Goal: Find specific page/section: Find specific page/section

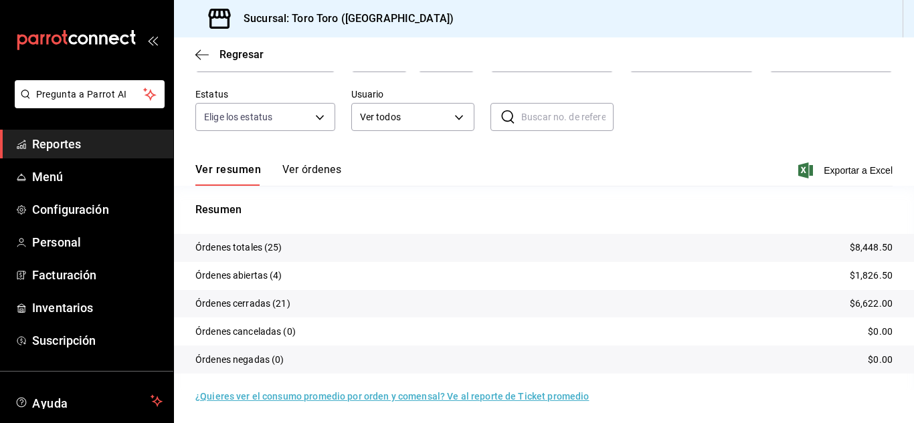
scroll to position [102, 0]
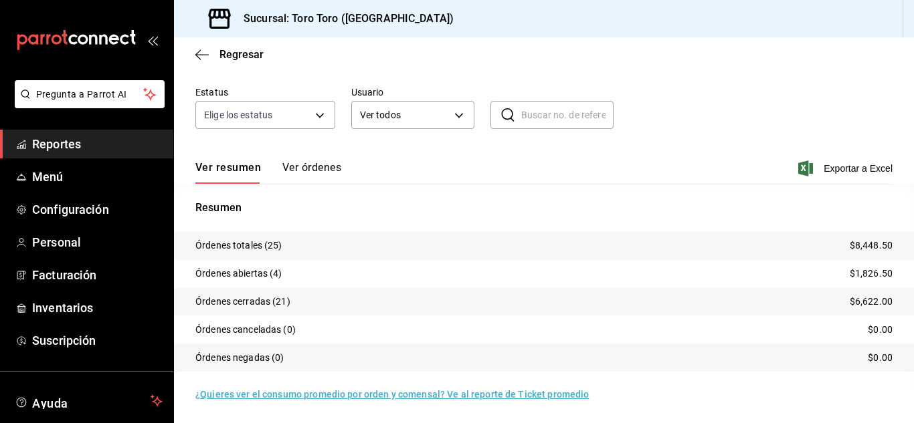
click at [58, 140] on span "Reportes" at bounding box center [97, 144] width 130 height 18
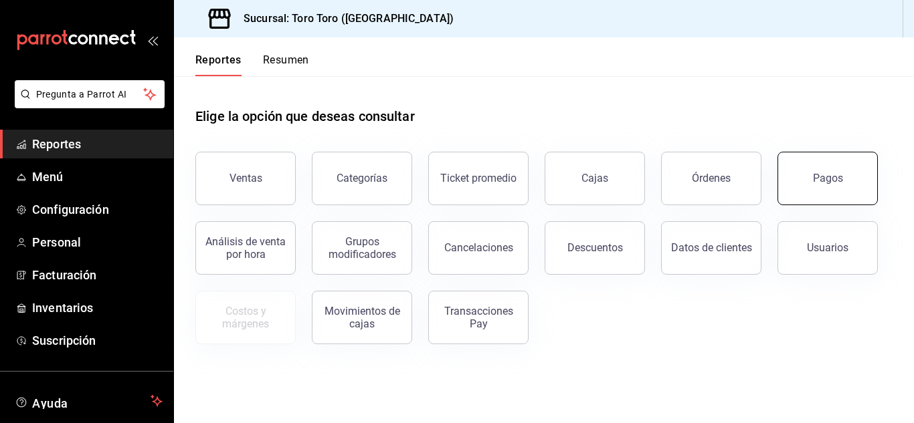
click at [803, 187] on button "Pagos" at bounding box center [827, 179] width 100 height 54
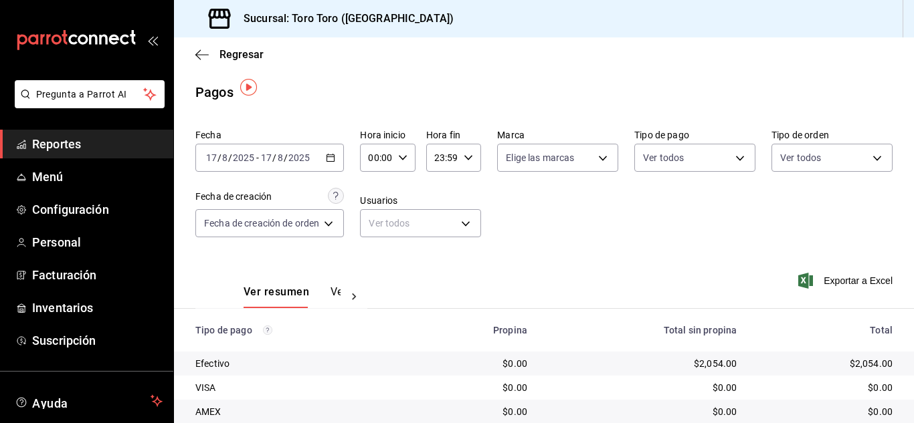
scroll to position [191, 0]
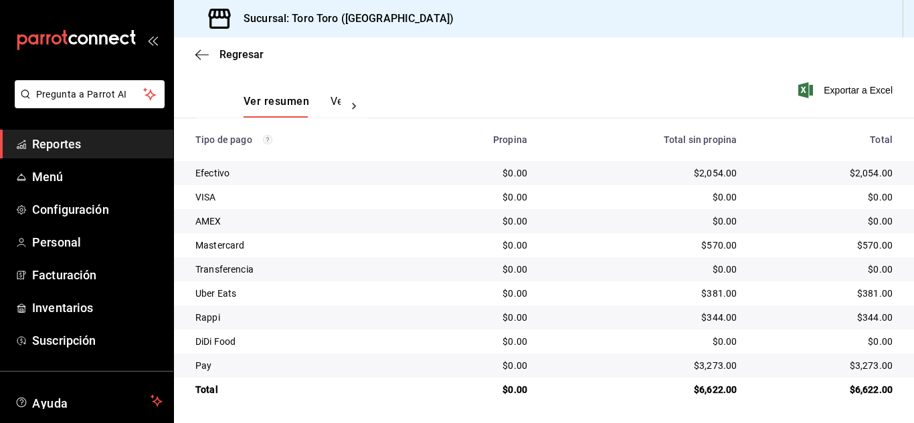
click at [33, 148] on span "Reportes" at bounding box center [97, 144] width 130 height 18
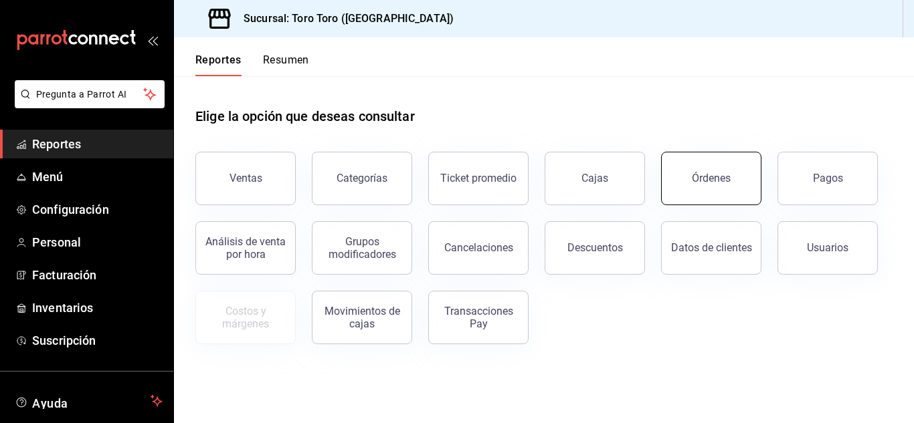
click at [723, 190] on button "Órdenes" at bounding box center [711, 179] width 100 height 54
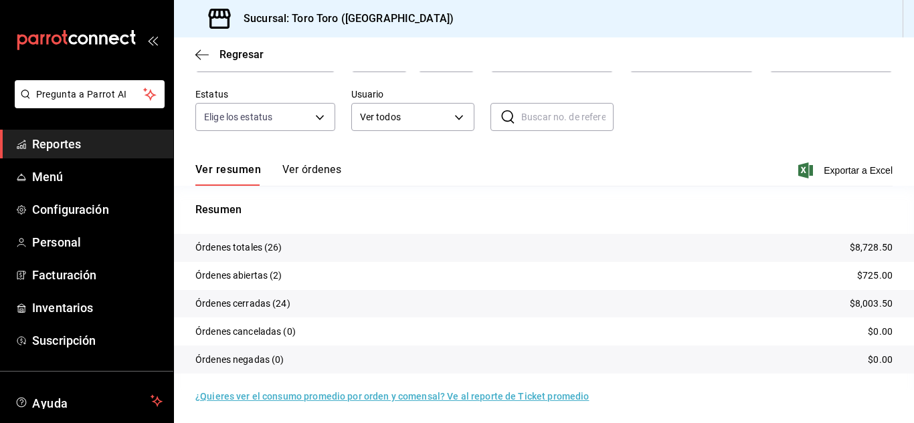
scroll to position [102, 0]
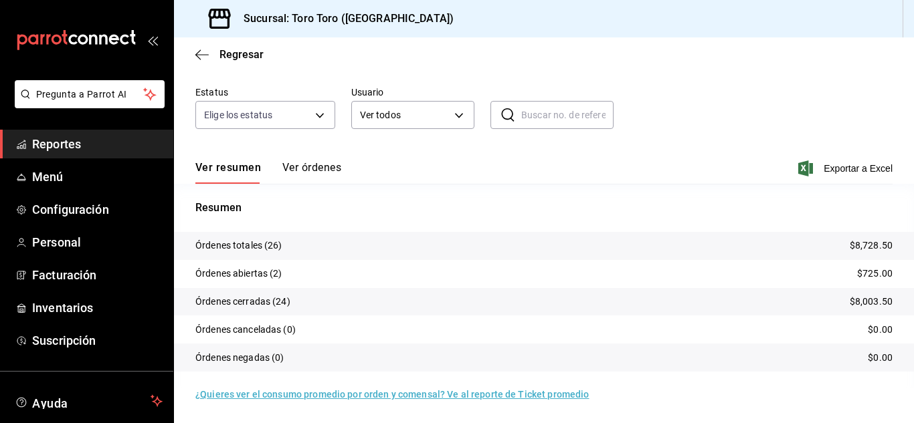
click at [98, 139] on span "Reportes" at bounding box center [97, 144] width 130 height 18
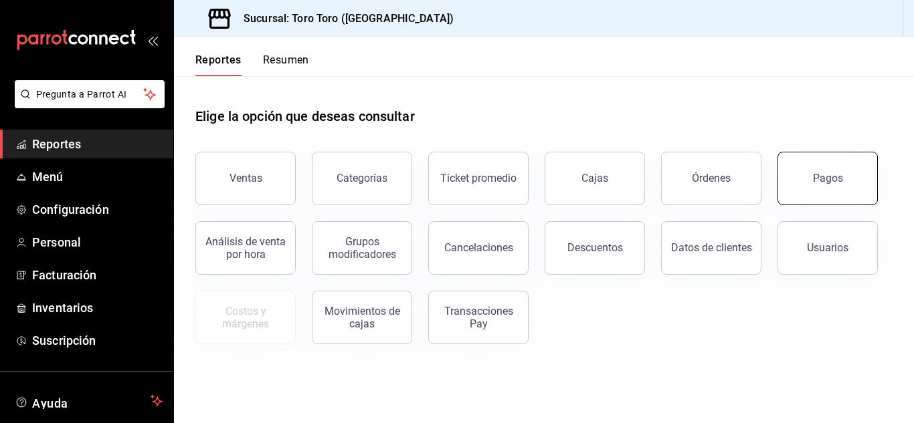
click at [819, 193] on button "Pagos" at bounding box center [827, 179] width 100 height 54
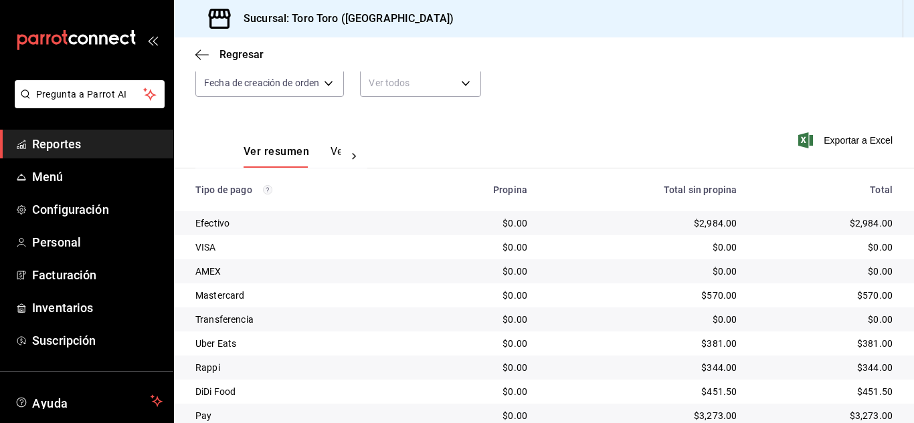
scroll to position [191, 0]
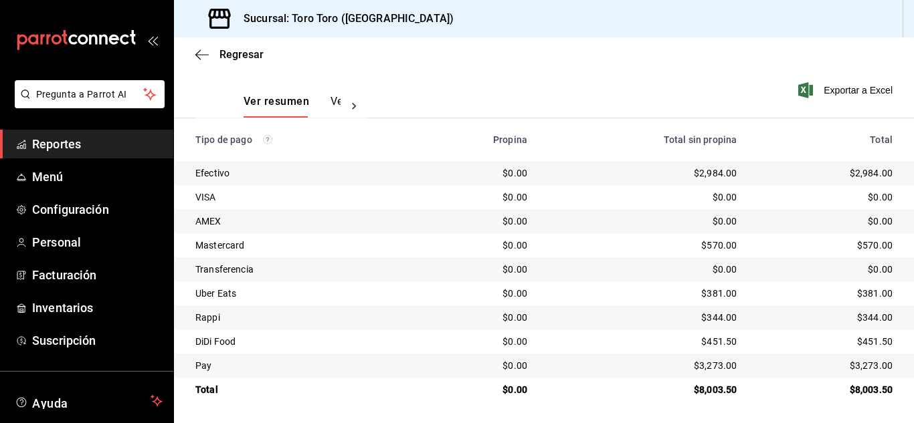
click at [36, 138] on span "Reportes" at bounding box center [97, 144] width 130 height 18
